Goal: Task Accomplishment & Management: Manage account settings

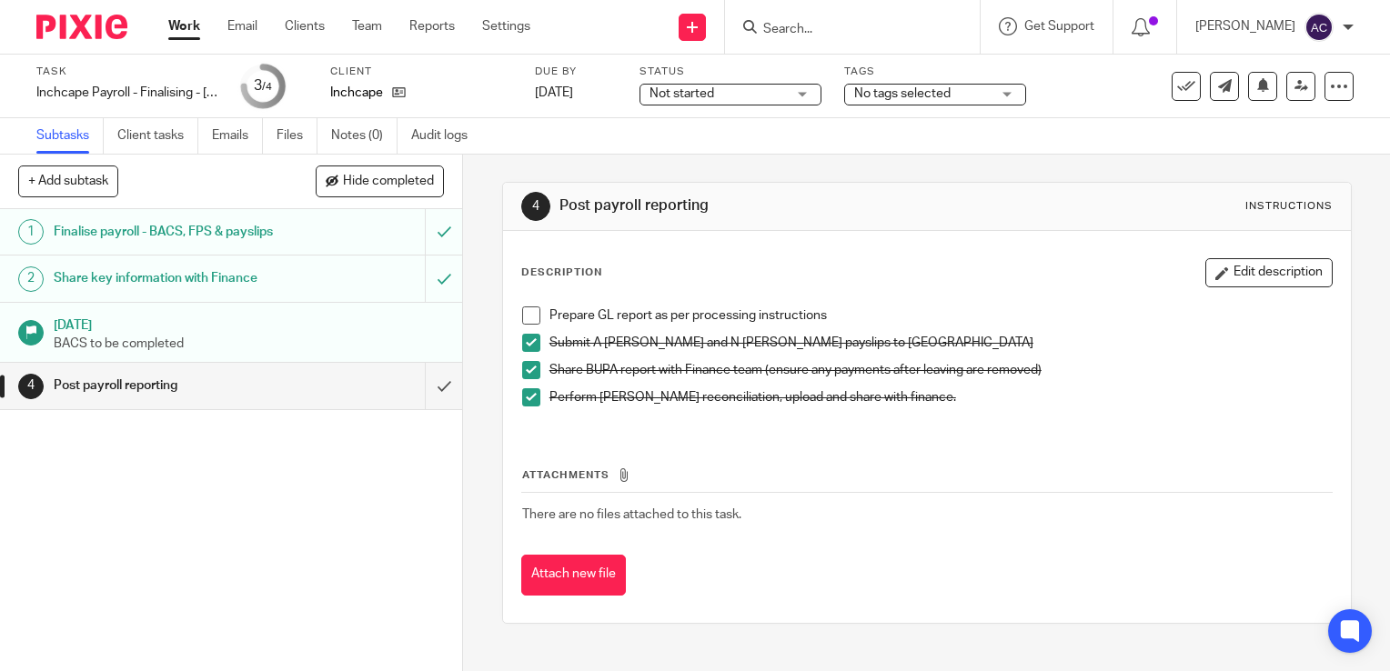
click at [523, 318] on span at bounding box center [531, 316] width 18 height 18
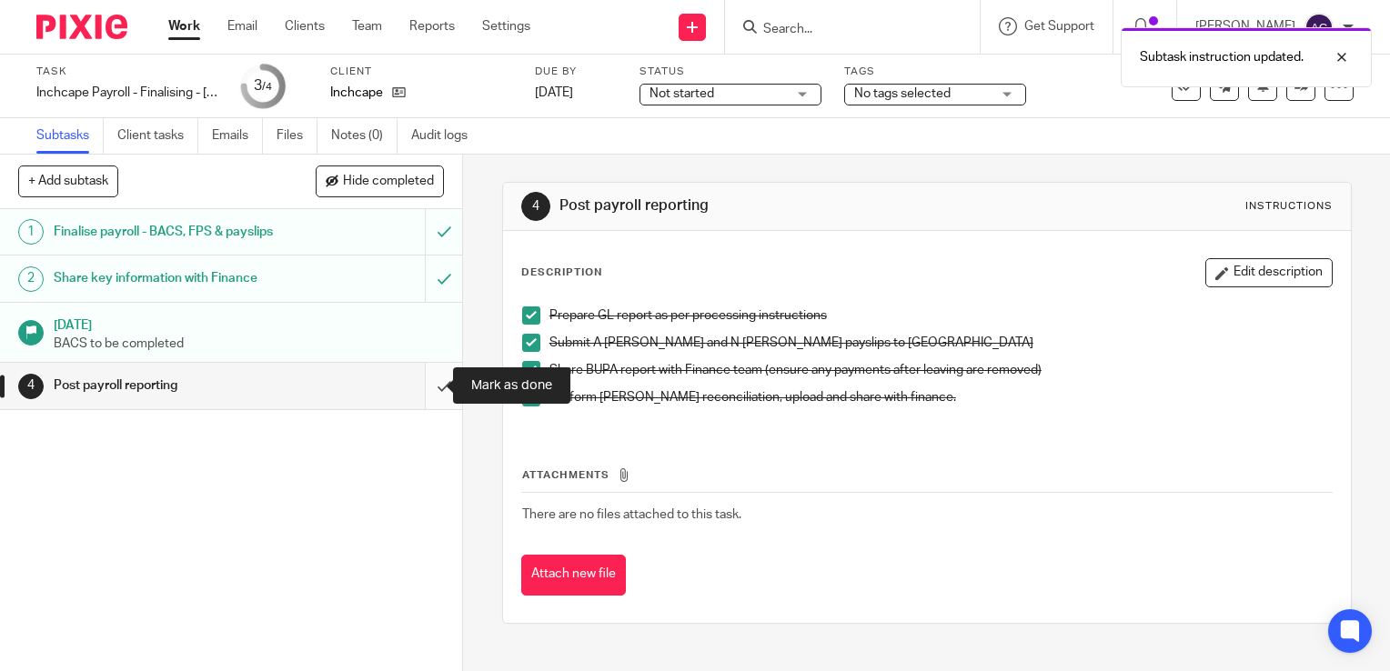
click at [429, 394] on input "submit" at bounding box center [231, 385] width 462 height 45
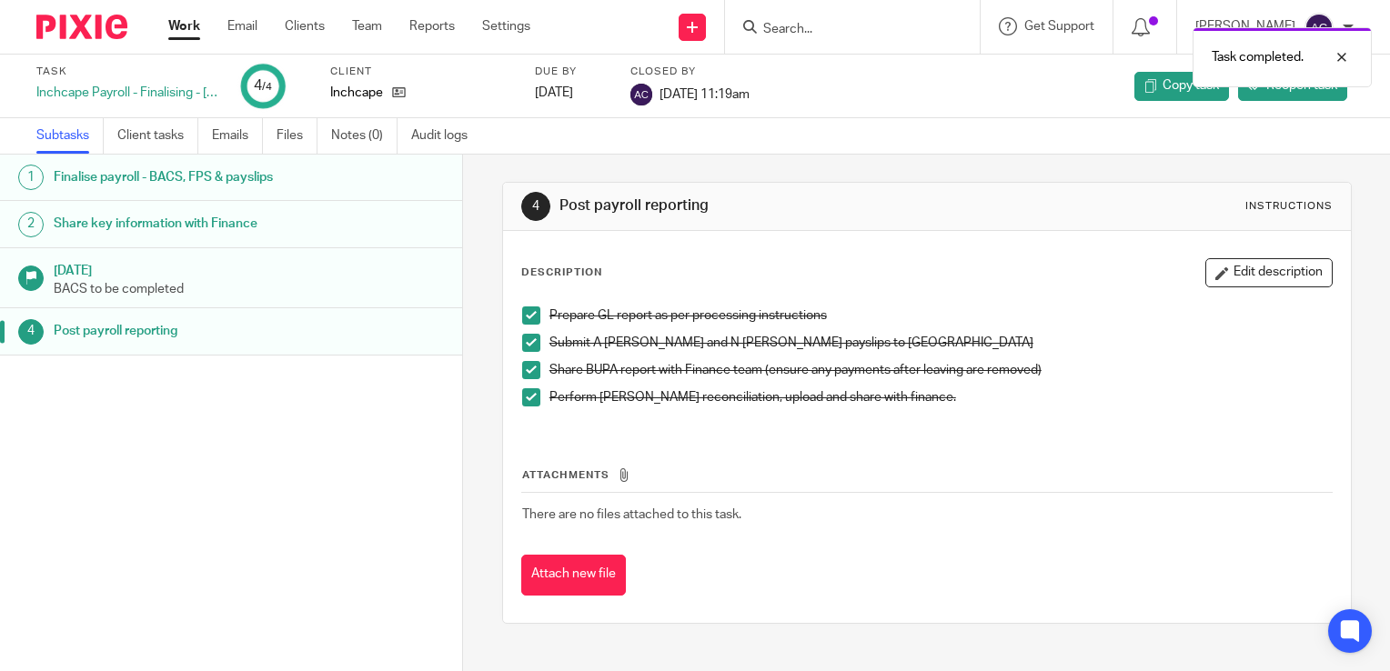
click at [207, 25] on ul "Work Email Clients Team Reports Settings" at bounding box center [362, 26] width 389 height 18
click at [192, 27] on link "Work" at bounding box center [184, 26] width 32 height 18
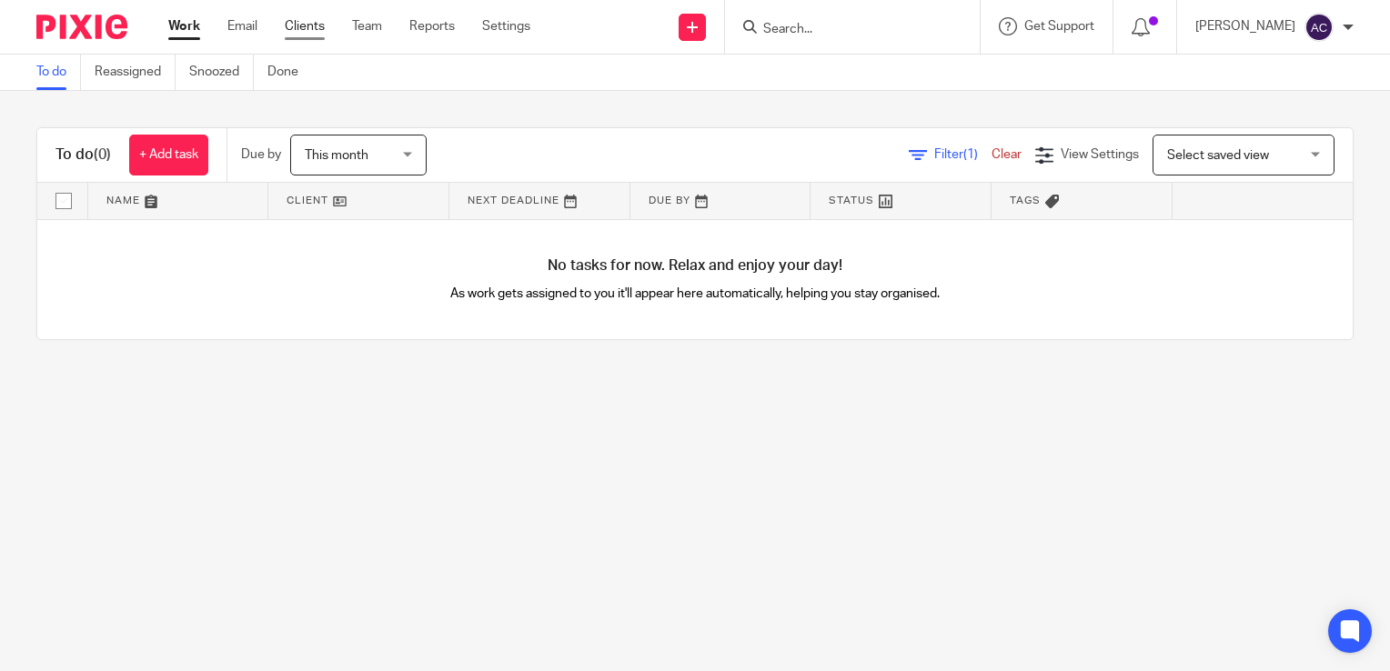
click at [298, 20] on link "Clients" at bounding box center [305, 26] width 40 height 18
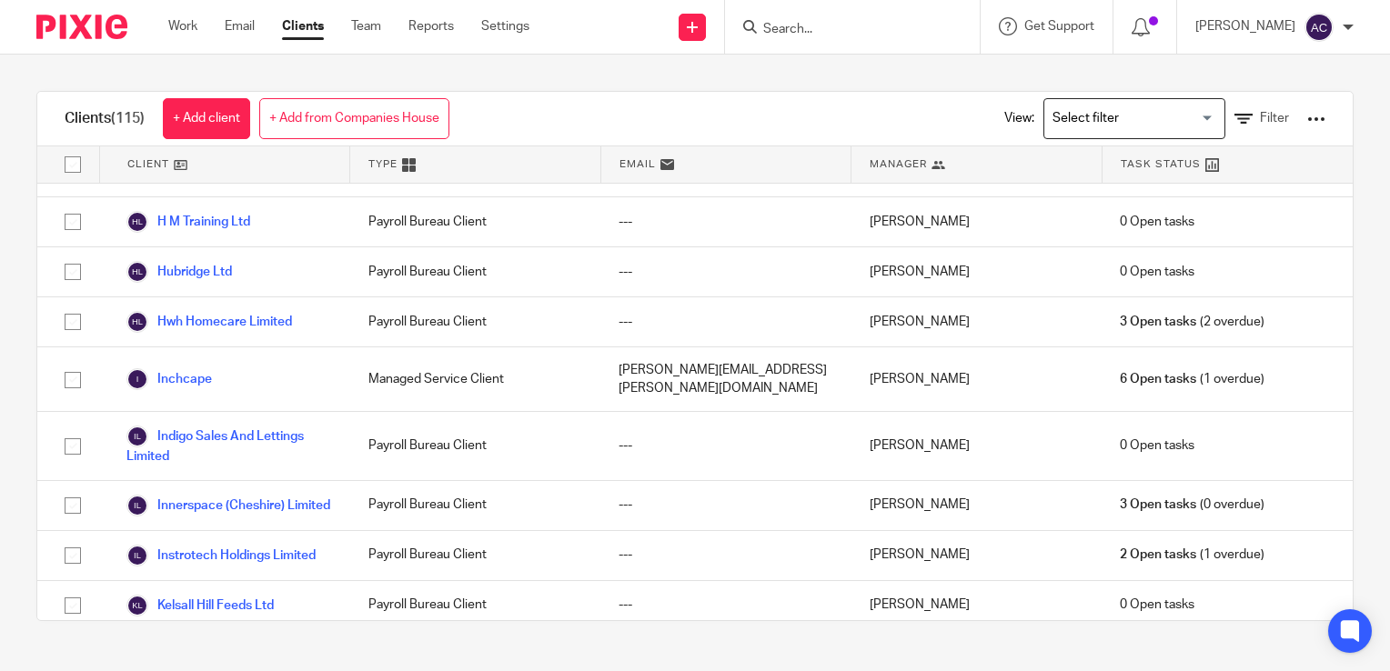
scroll to position [2062, 0]
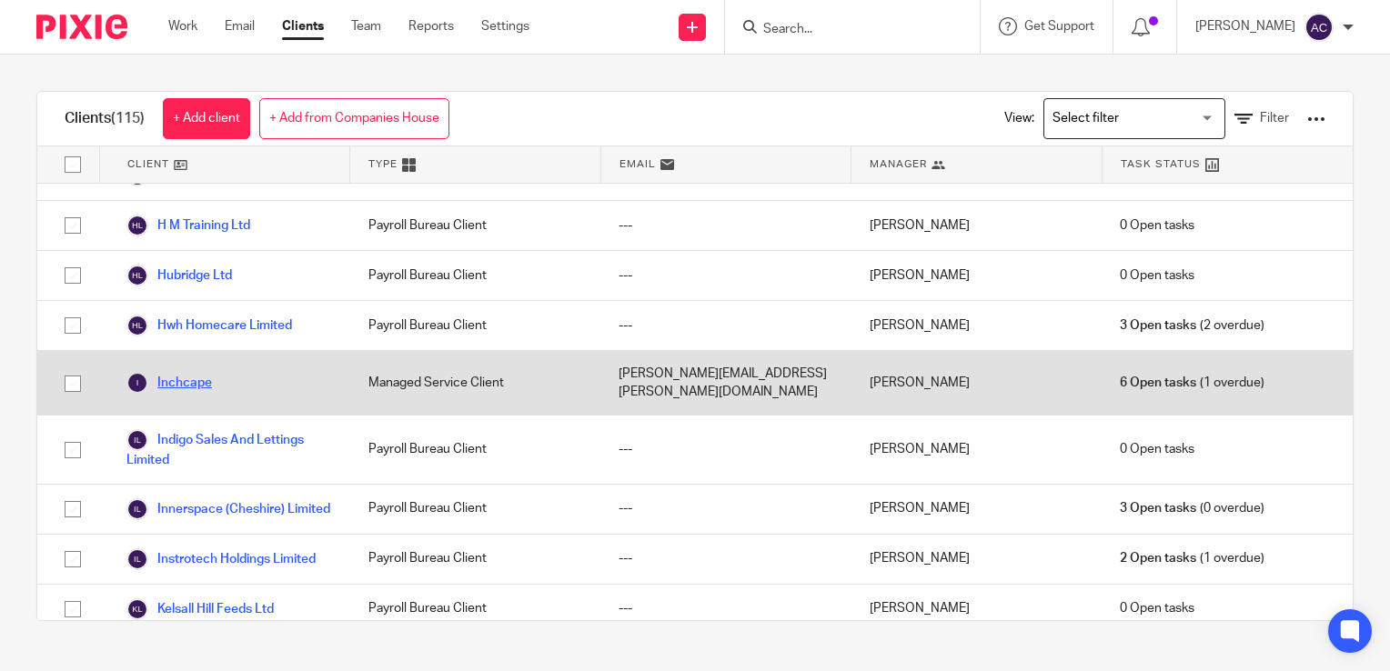
click at [195, 372] on link "Inchcape" at bounding box center [169, 383] width 86 height 22
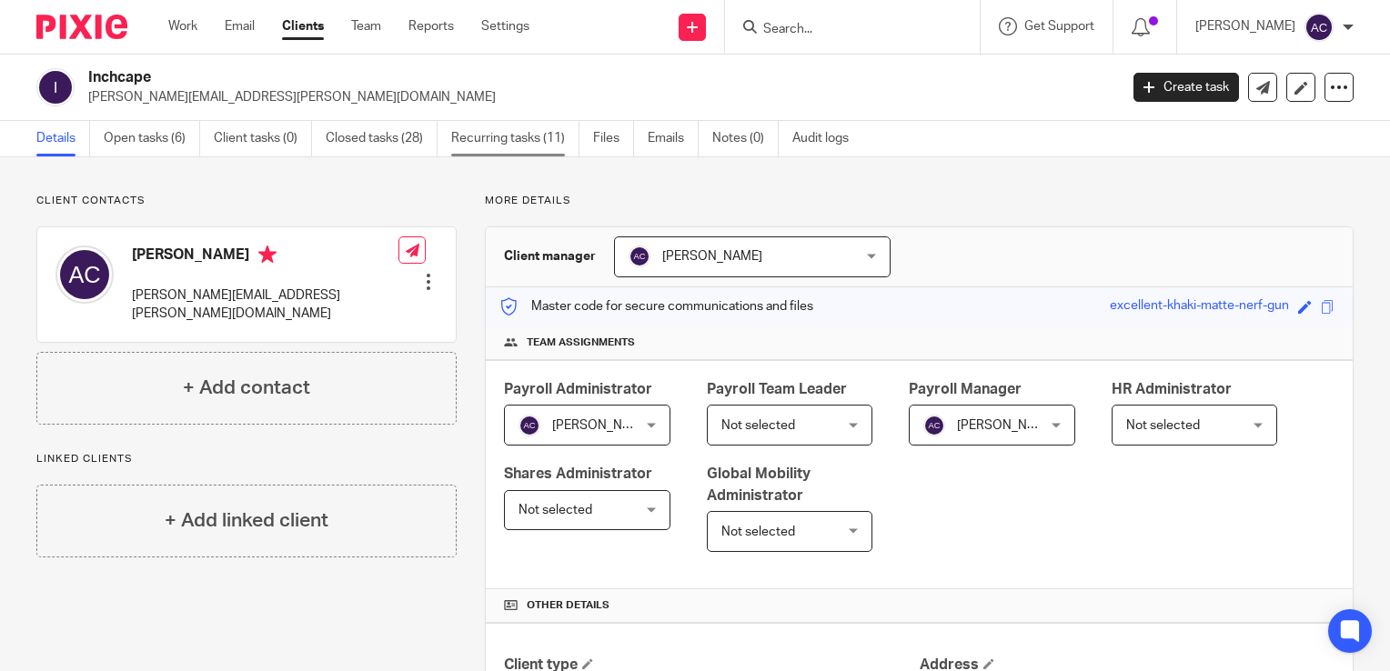
click at [480, 136] on link "Recurring tasks (11)" at bounding box center [515, 138] width 128 height 35
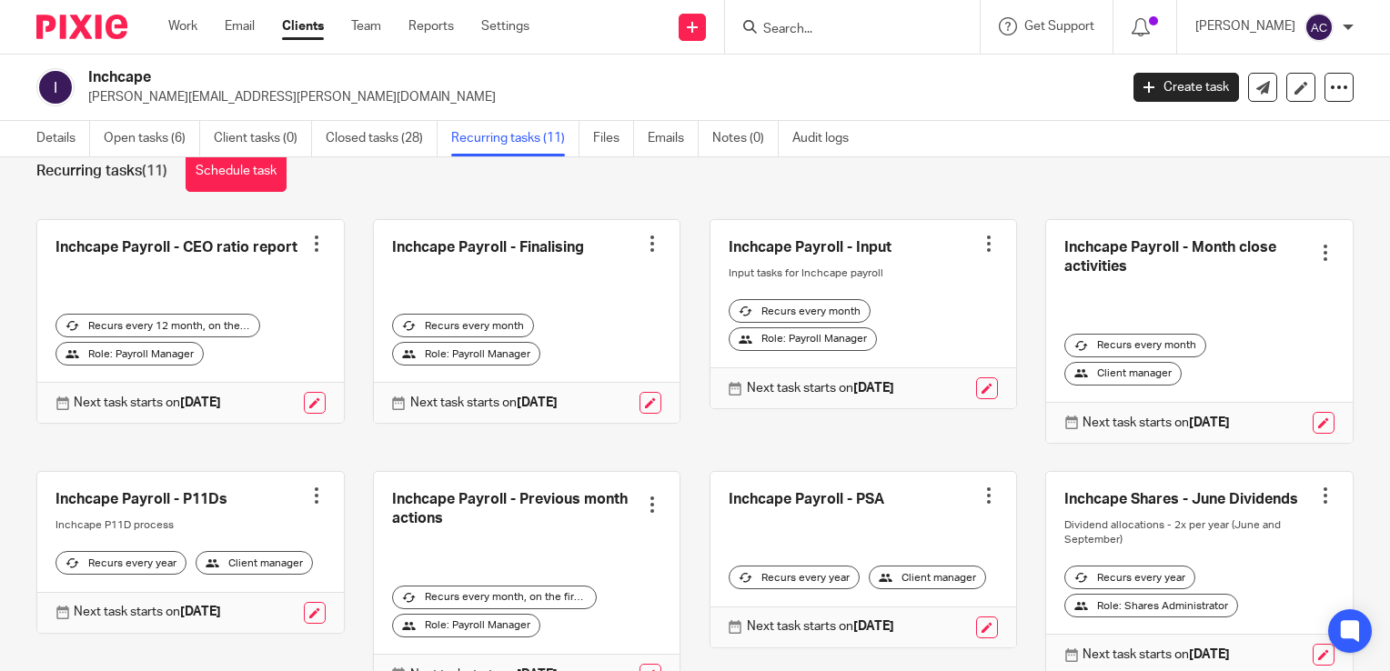
scroll to position [42, 0]
click at [1316, 258] on div at bounding box center [1325, 254] width 18 height 18
click at [1099, 303] on link at bounding box center [1199, 332] width 307 height 223
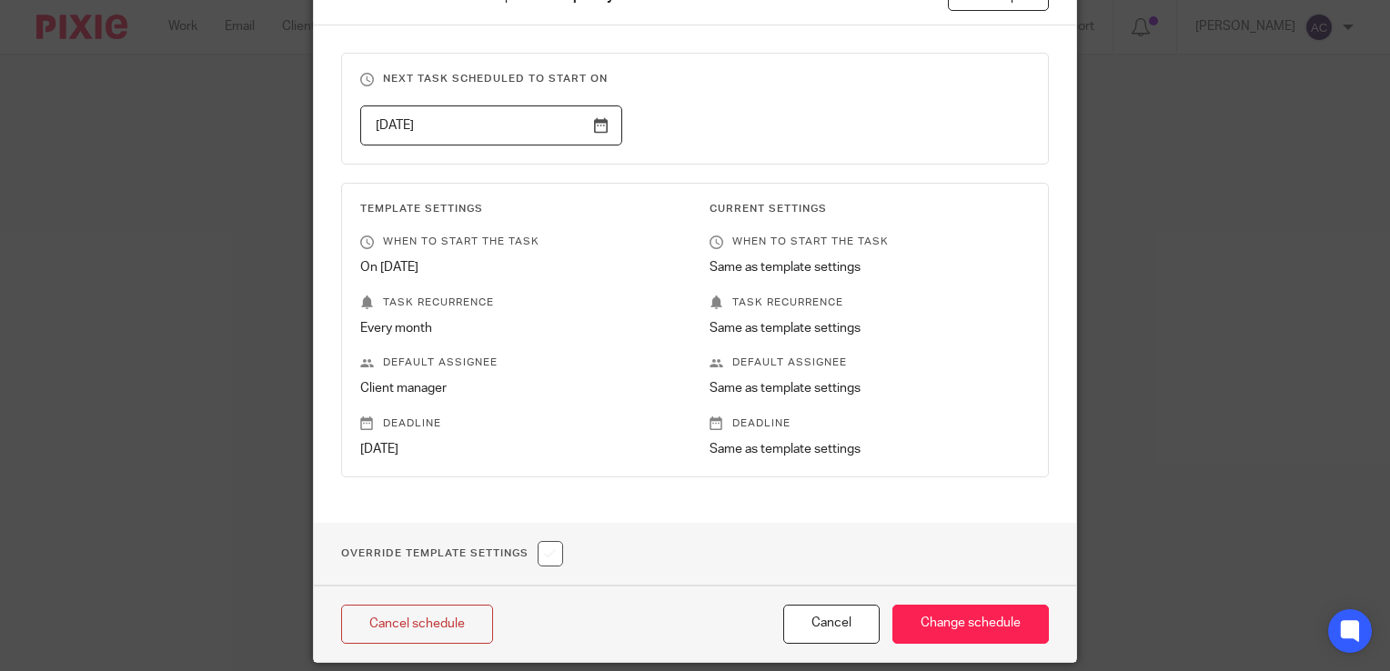
scroll to position [226, 0]
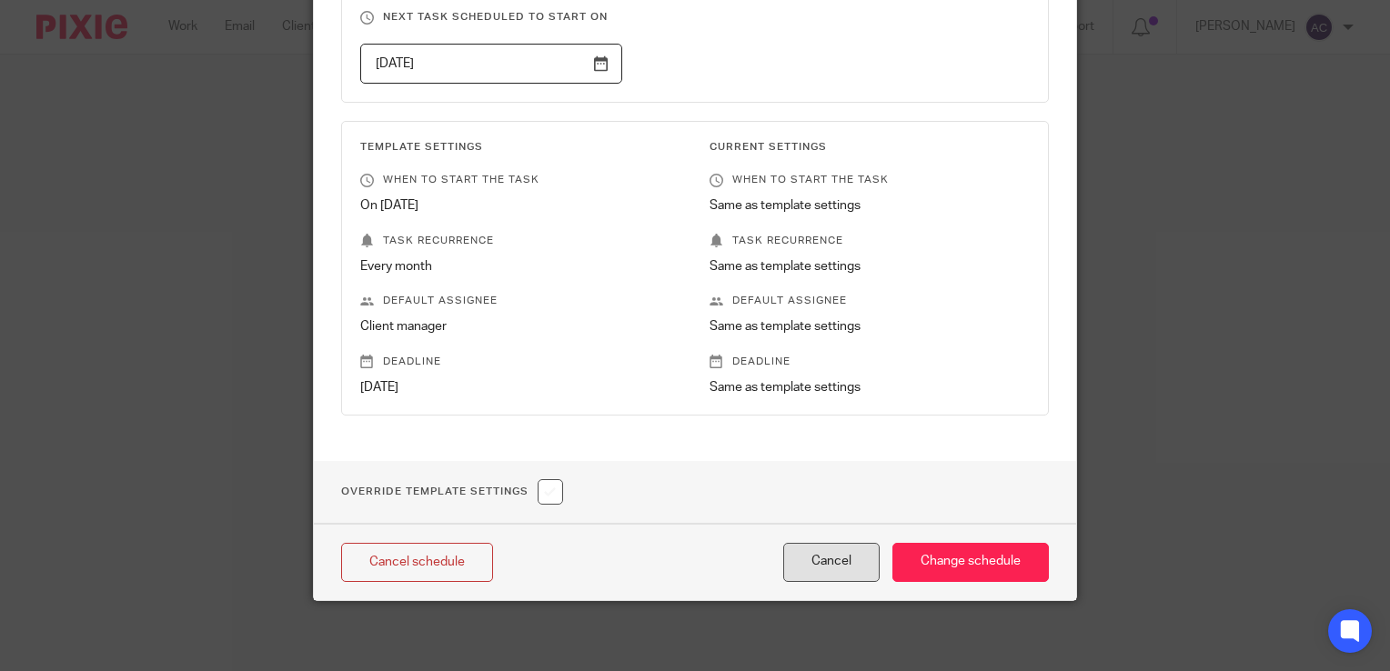
click at [821, 555] on button "Cancel" at bounding box center [831, 562] width 96 height 39
